Goal: Task Accomplishment & Management: Manage account settings

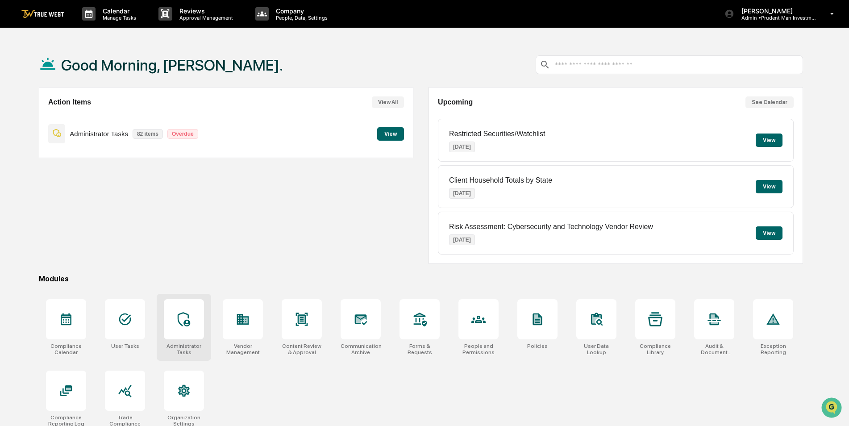
click at [172, 317] on div at bounding box center [184, 319] width 40 height 40
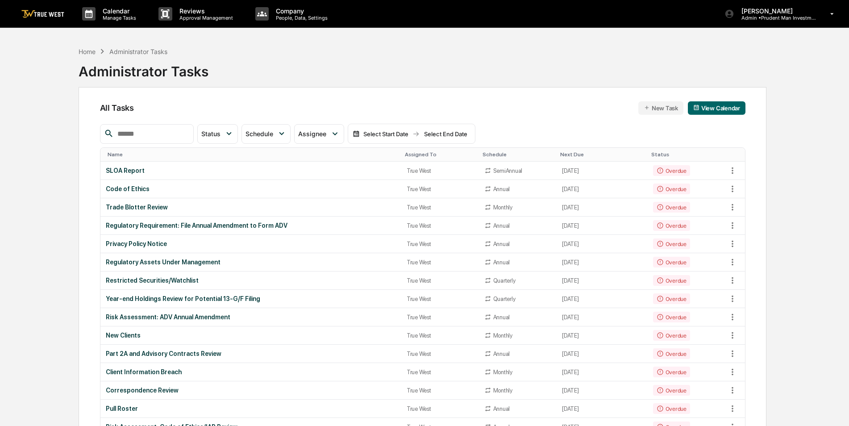
click at [129, 136] on input "text" at bounding box center [152, 134] width 76 height 12
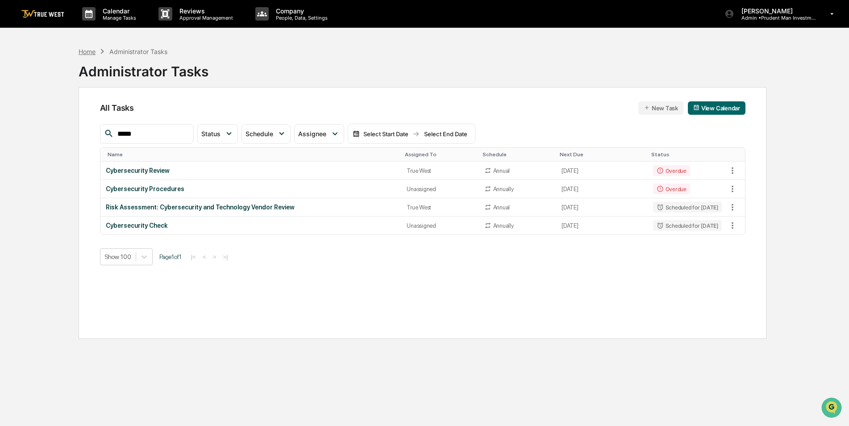
type input "*****"
click at [93, 50] on div "Home" at bounding box center [87, 52] width 17 height 8
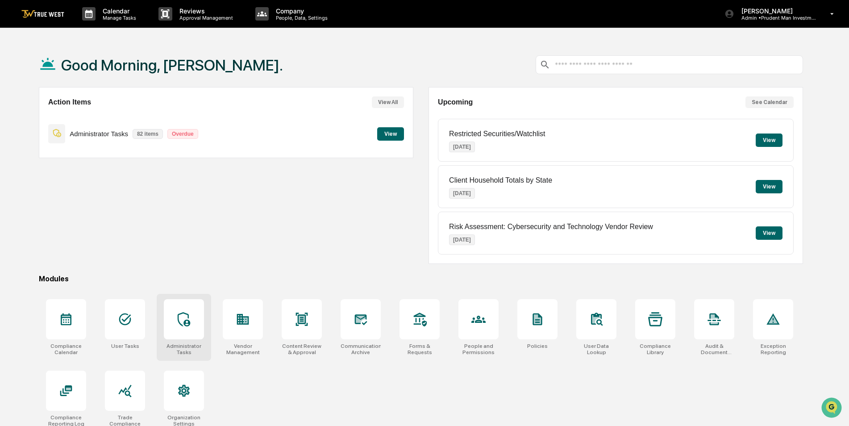
click at [185, 323] on icon at bounding box center [184, 319] width 12 height 14
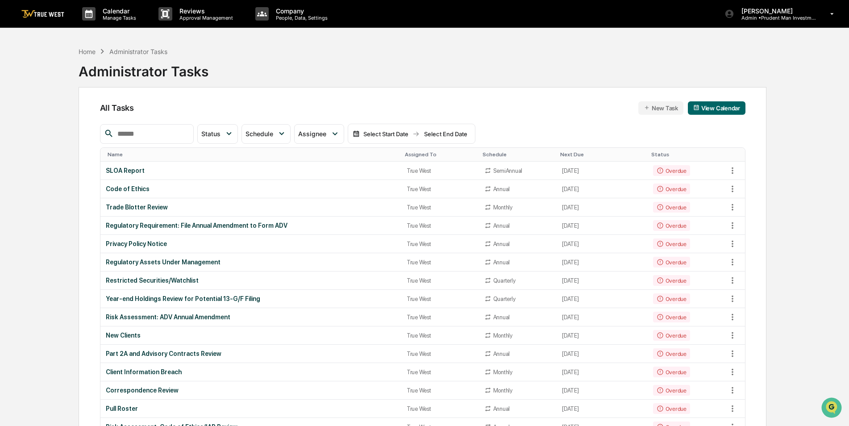
click at [405, 153] on div "Assigned To" at bounding box center [440, 154] width 70 height 6
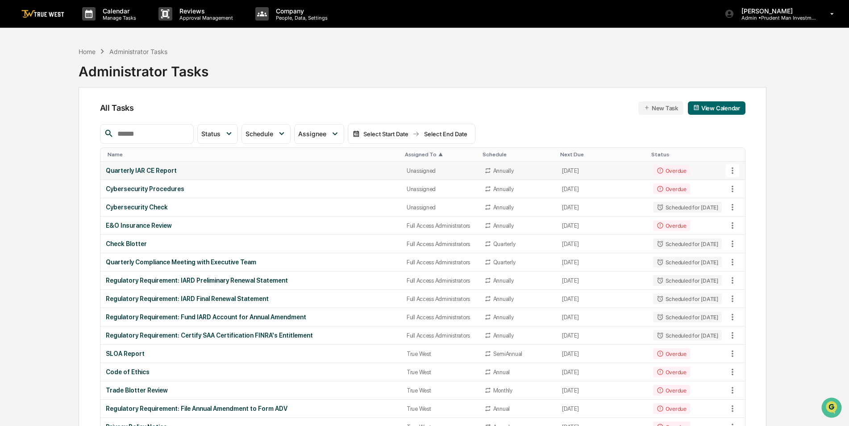
click at [342, 173] on div "Quarterly IAR CE Report" at bounding box center [251, 170] width 290 height 7
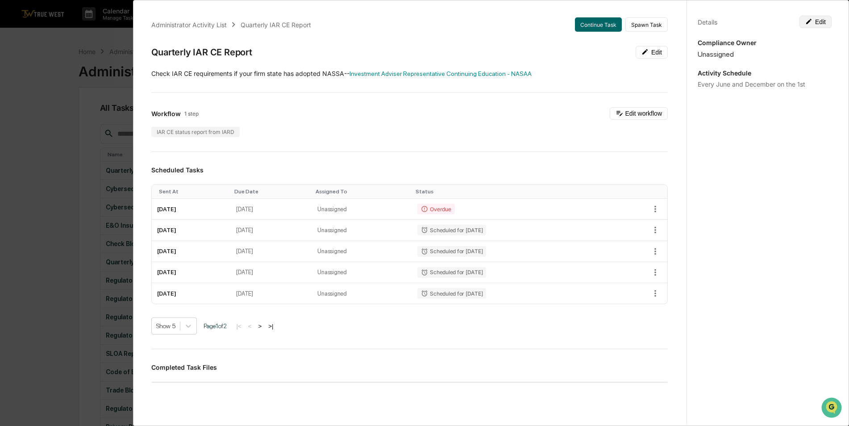
click at [824, 22] on button "Edit" at bounding box center [815, 22] width 32 height 12
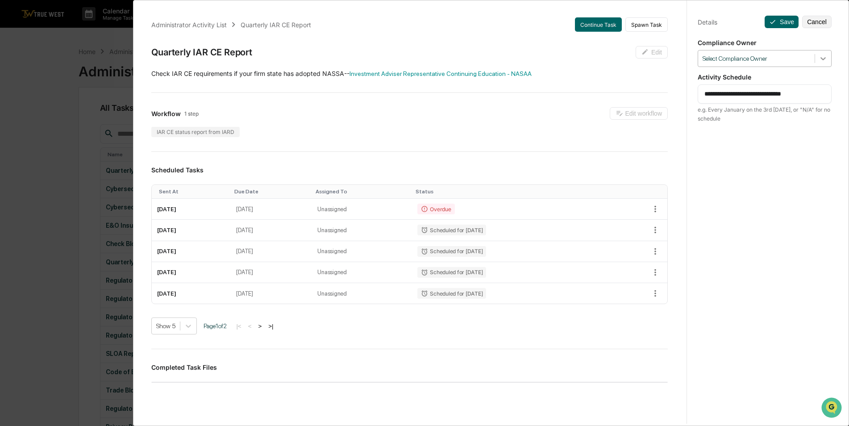
click at [819, 63] on div at bounding box center [823, 58] width 16 height 16
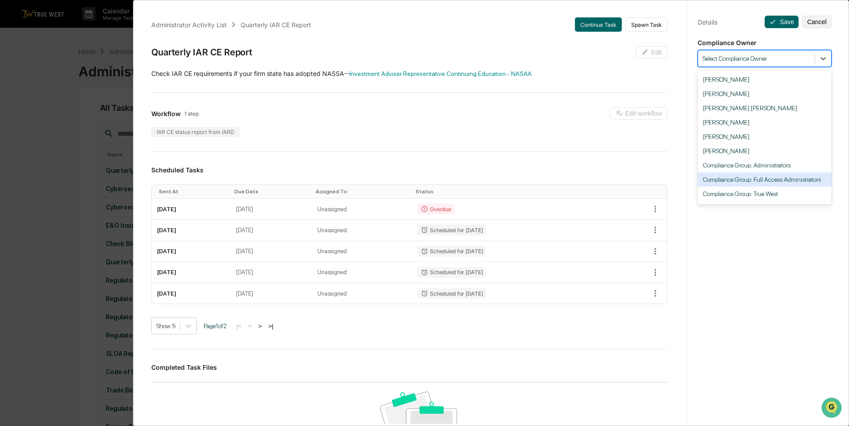
click at [40, 162] on div "Administrator Activity List Quarterly IAR CE Report Continue Task Spawn Task Qu…" at bounding box center [424, 213] width 849 height 426
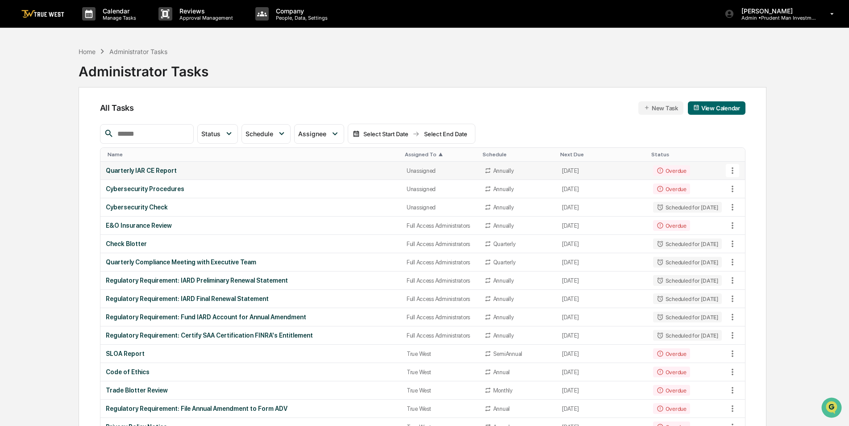
click at [312, 172] on div "Quarterly IAR CE Report" at bounding box center [251, 170] width 290 height 7
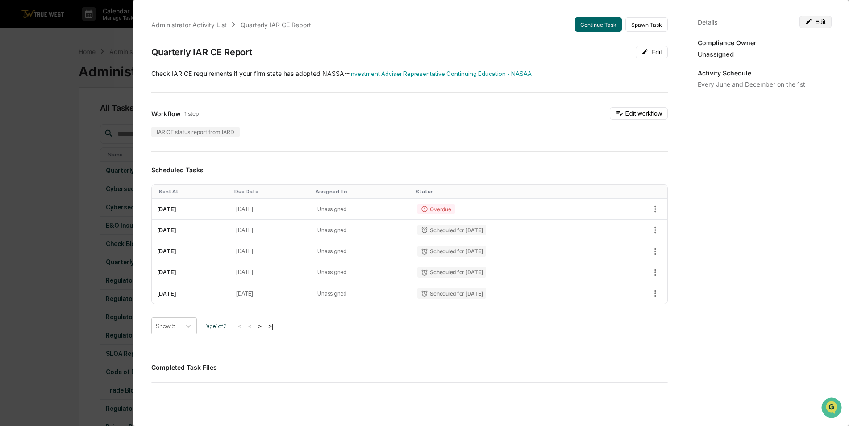
click at [806, 25] on button "Edit" at bounding box center [815, 22] width 32 height 12
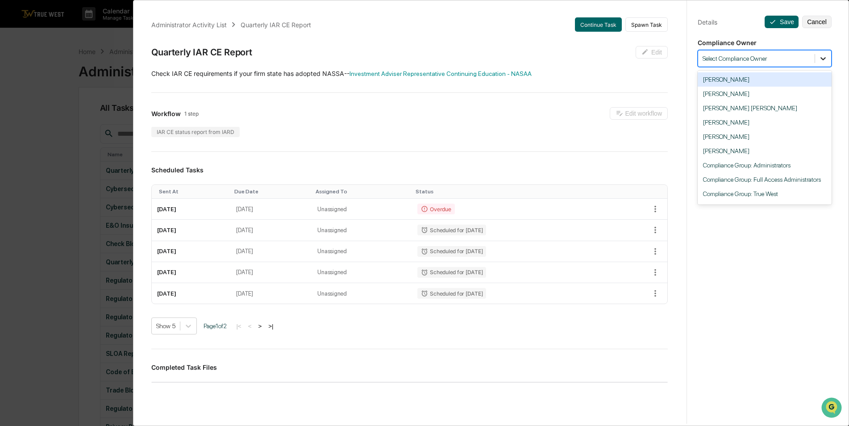
click at [820, 62] on icon at bounding box center [822, 58] width 9 height 9
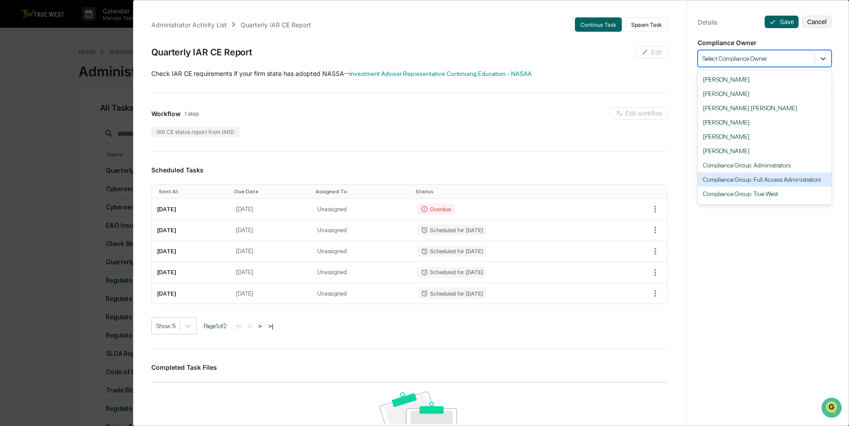
click at [771, 179] on div "Compliance Group: Full Access Administrators" at bounding box center [764, 179] width 134 height 14
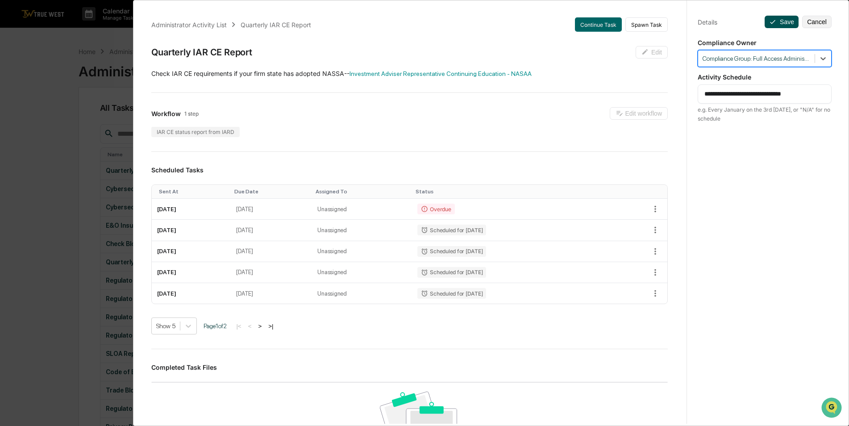
click at [771, 25] on icon at bounding box center [772, 21] width 7 height 7
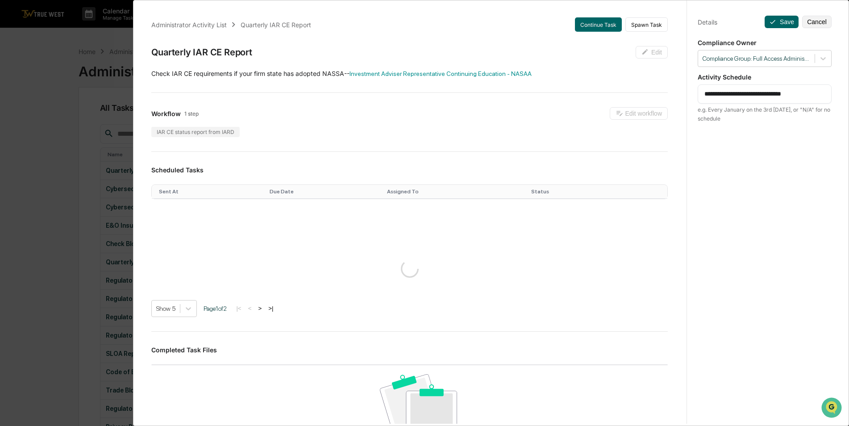
click at [52, 155] on div "**********" at bounding box center [424, 213] width 849 height 426
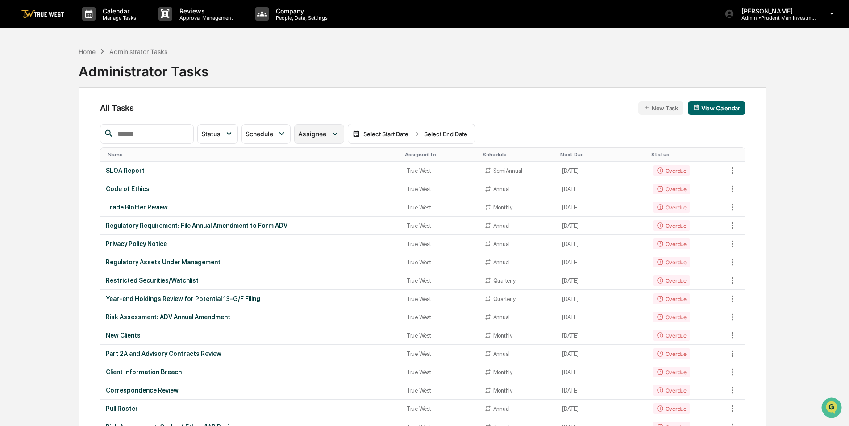
click at [330, 133] on div "Assignee" at bounding box center [314, 134] width 32 height 8
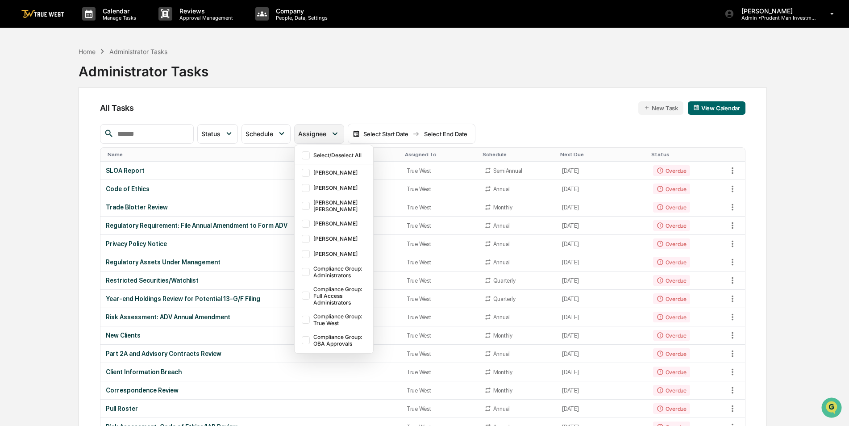
click at [330, 133] on div "Assignee" at bounding box center [314, 134] width 32 height 8
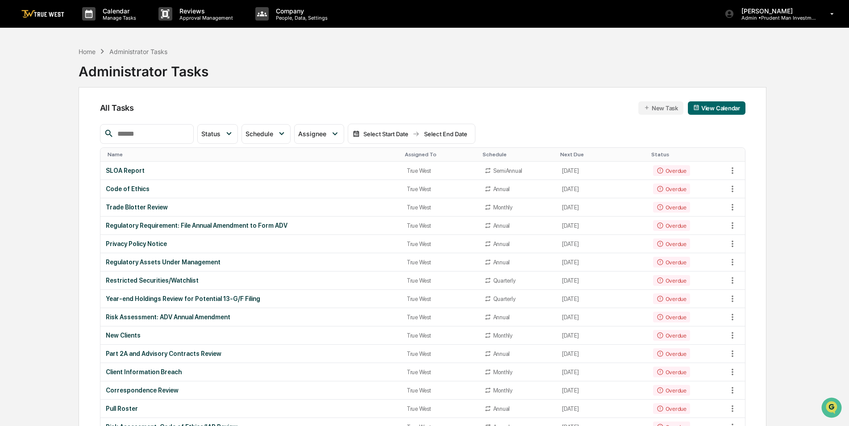
click at [405, 153] on div "Assigned To" at bounding box center [440, 154] width 70 height 6
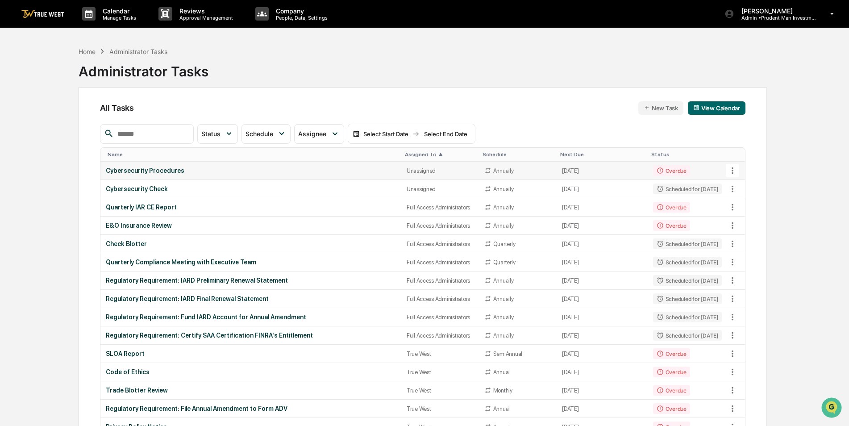
click at [343, 172] on div "Cybersecurity Procedures" at bounding box center [251, 170] width 290 height 7
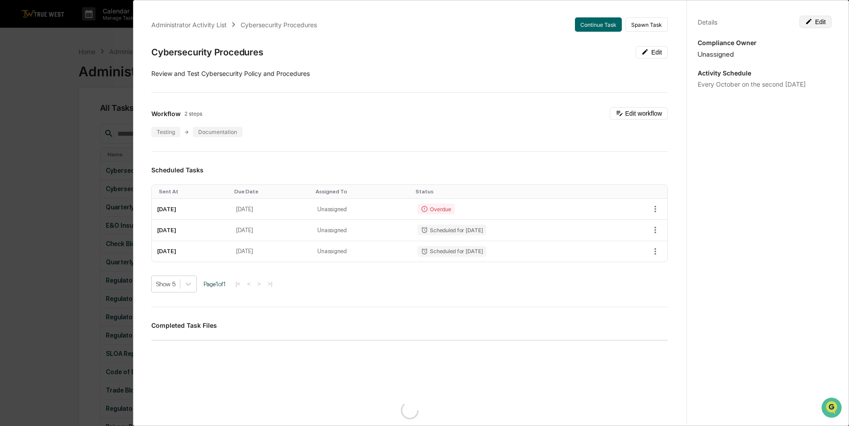
click at [825, 21] on button "Edit" at bounding box center [815, 22] width 32 height 12
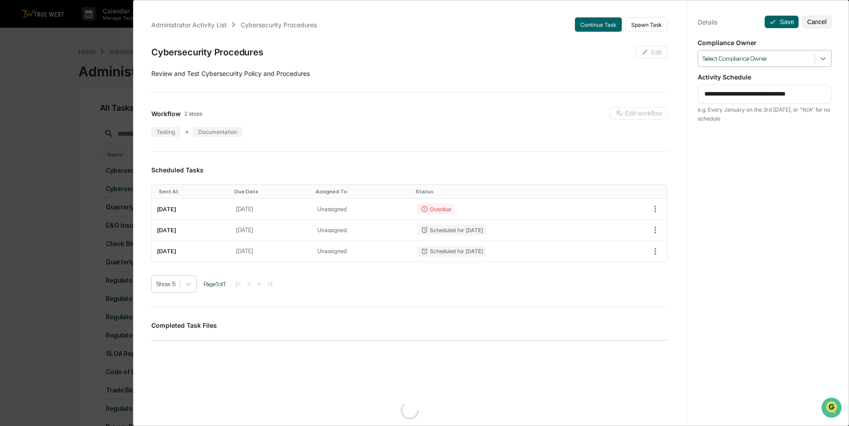
click at [819, 62] on icon at bounding box center [822, 58] width 9 height 9
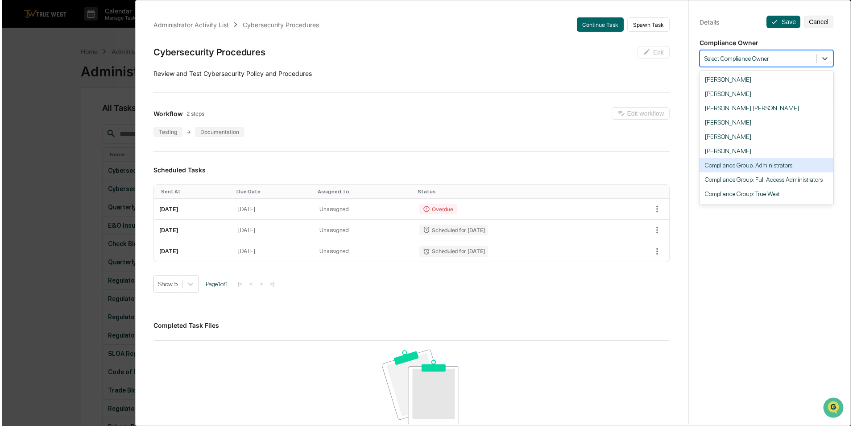
scroll to position [12, 0]
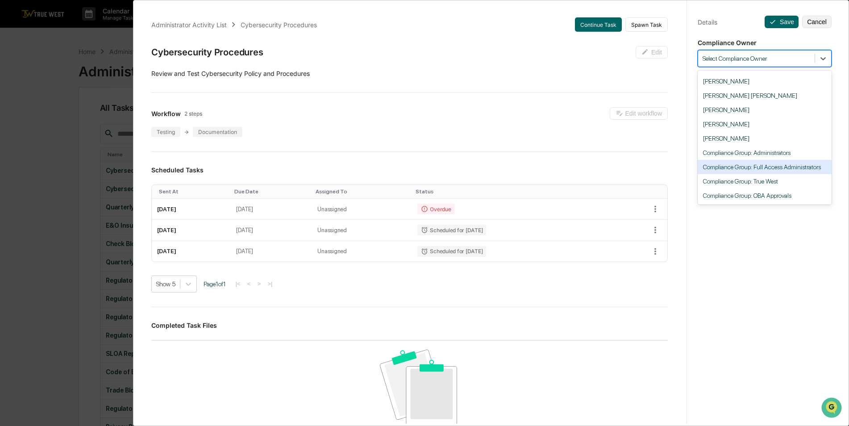
click at [778, 167] on div "Compliance Group: Full Access Administrators" at bounding box center [764, 167] width 134 height 14
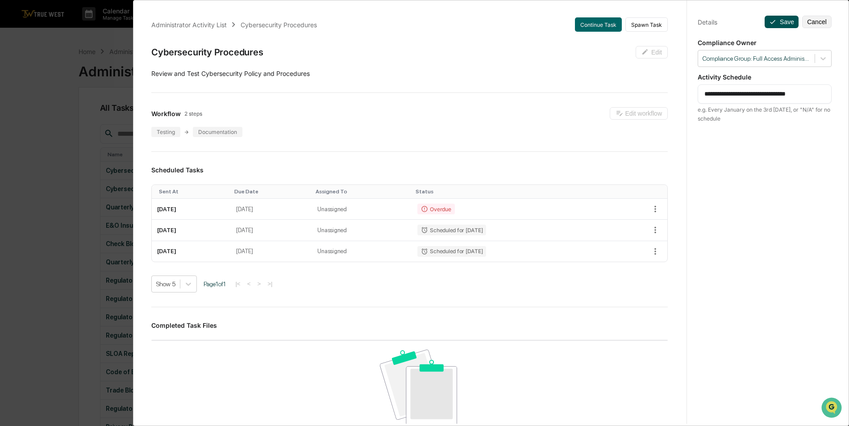
click at [770, 25] on icon at bounding box center [772, 21] width 7 height 7
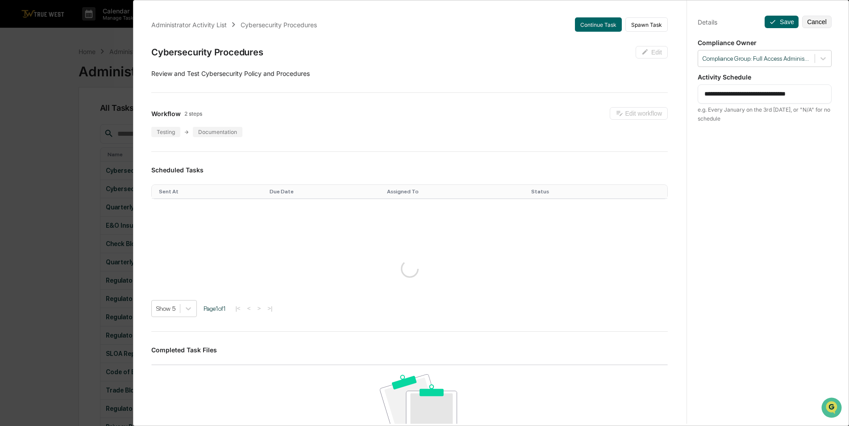
click at [52, 149] on div "**********" at bounding box center [424, 213] width 849 height 426
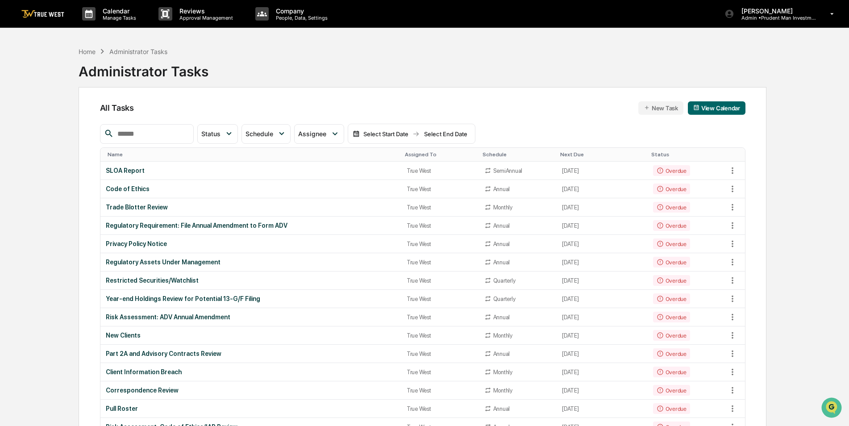
click at [405, 153] on div "Assigned To" at bounding box center [440, 154] width 70 height 6
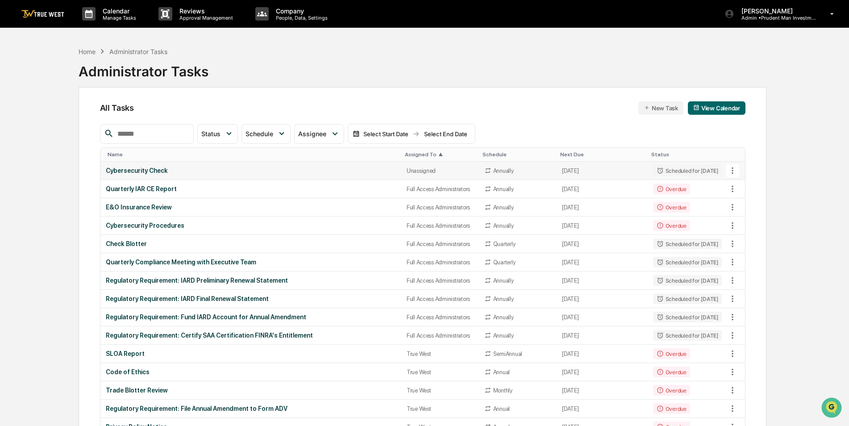
click at [362, 168] on div "Cybersecurity Check" at bounding box center [251, 170] width 290 height 7
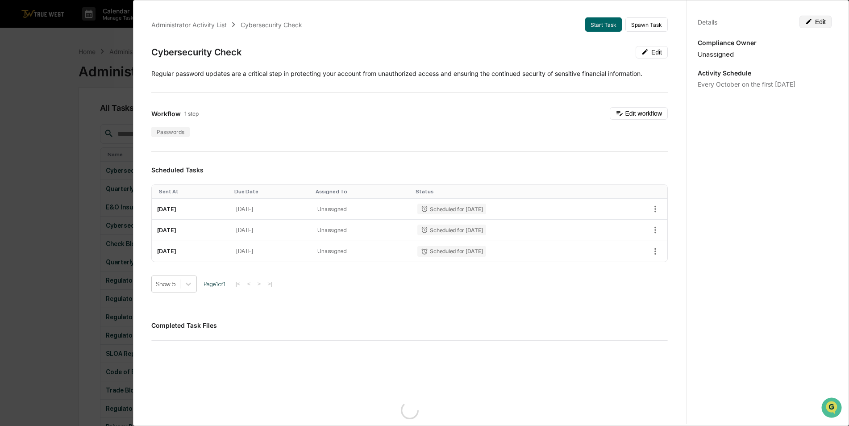
click at [813, 22] on button "Edit" at bounding box center [815, 22] width 32 height 12
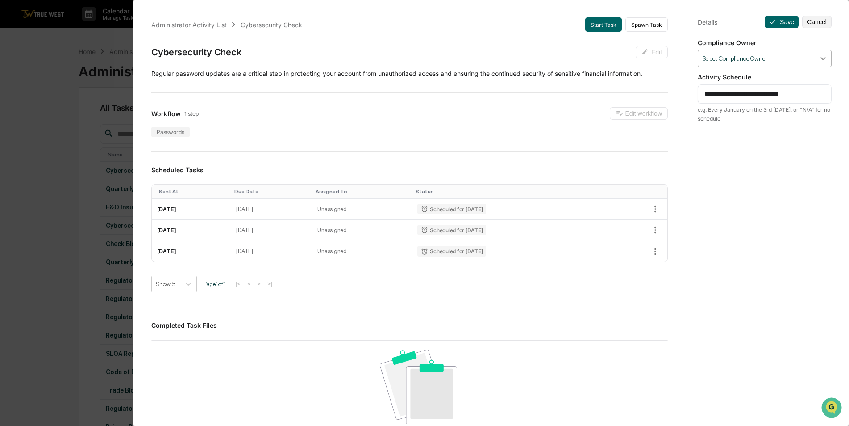
click at [820, 60] on icon at bounding box center [822, 58] width 5 height 3
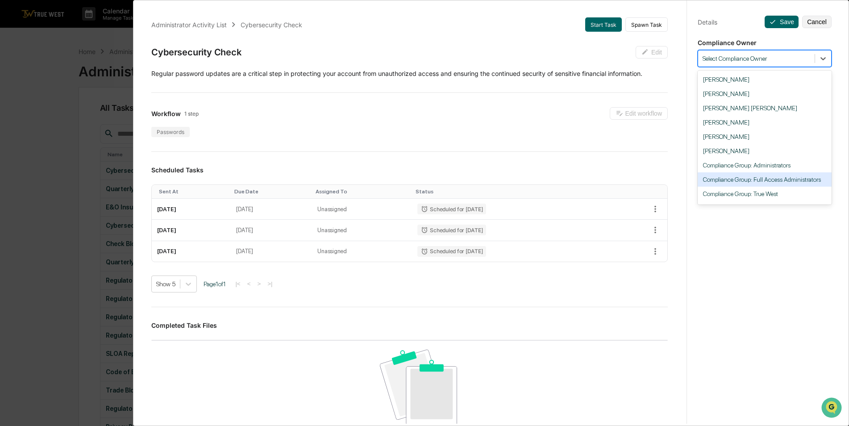
click at [790, 180] on div "Compliance Group: Full Access Administrators" at bounding box center [764, 179] width 134 height 14
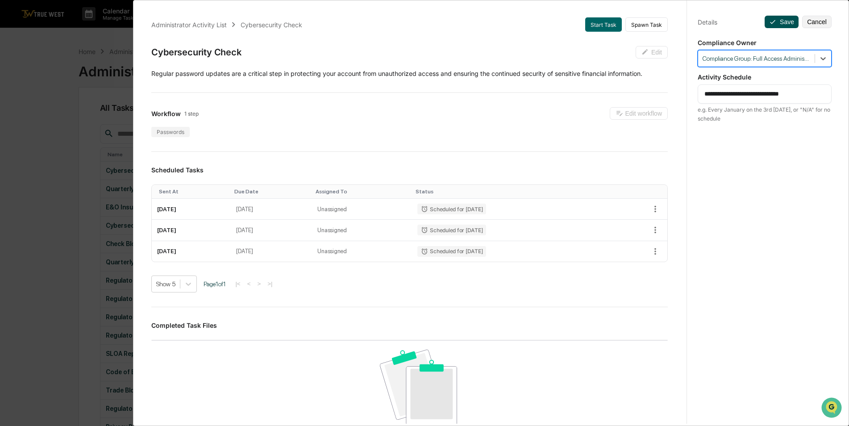
click at [778, 20] on button "Save" at bounding box center [781, 22] width 34 height 12
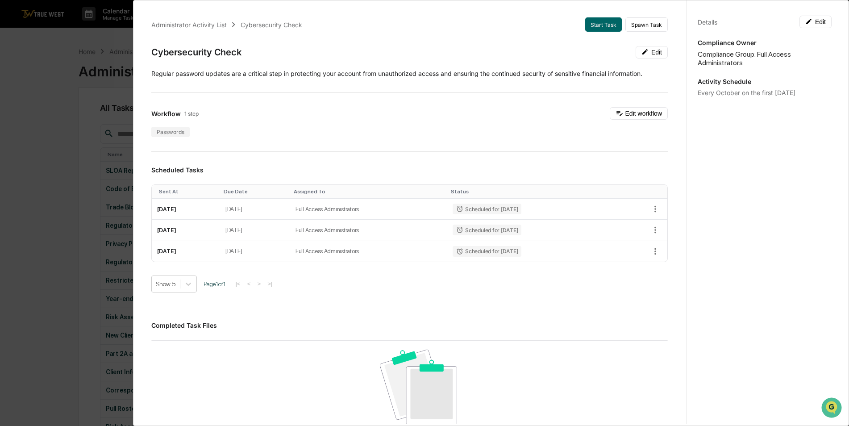
click at [53, 120] on div "Administrator Activity List Cybersecurity Check Start Task Spawn Task Cybersecu…" at bounding box center [424, 213] width 849 height 426
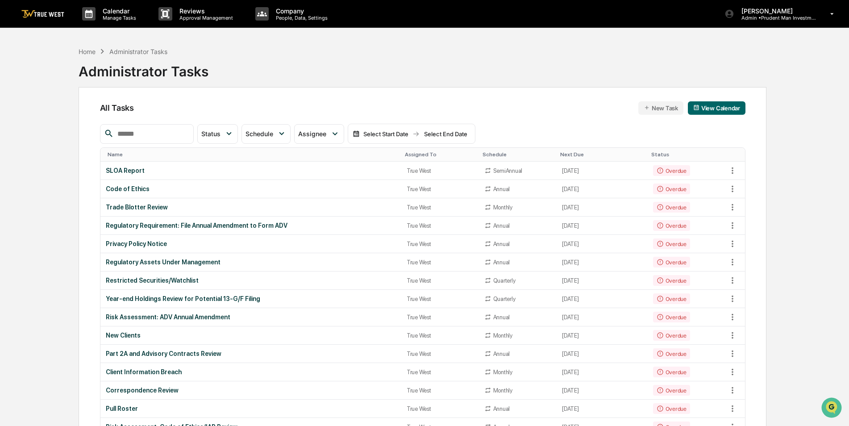
click at [405, 153] on div "Assigned To" at bounding box center [440, 154] width 70 height 6
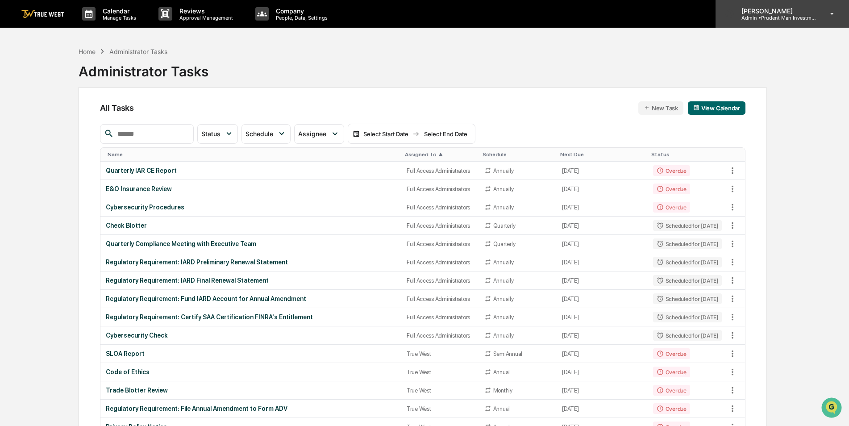
click at [771, 20] on p "Admin • Prudent Man Investment Management" at bounding box center [775, 18] width 83 height 6
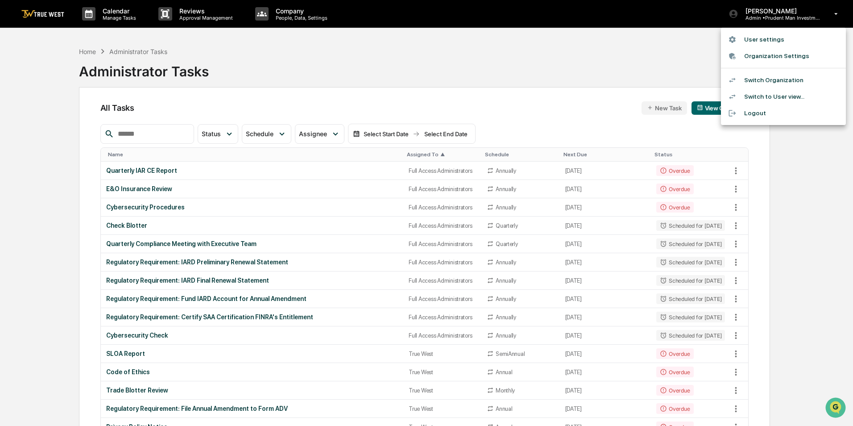
click at [774, 81] on li "Switch Organization" at bounding box center [783, 80] width 125 height 17
